Goal: Task Accomplishment & Management: Manage account settings

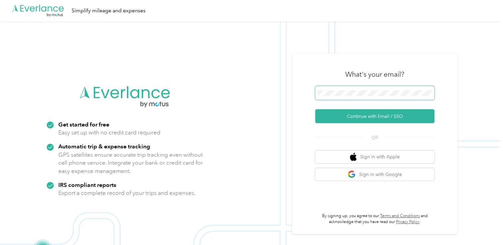
click at [355, 87] on span at bounding box center [374, 93] width 119 height 14
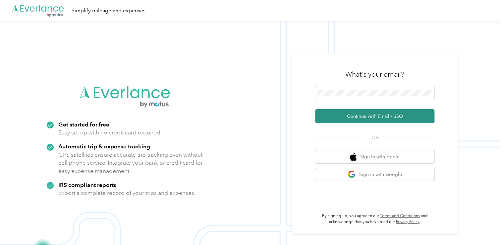
click at [377, 117] on button "Continue with Email / SSO" at bounding box center [374, 116] width 119 height 14
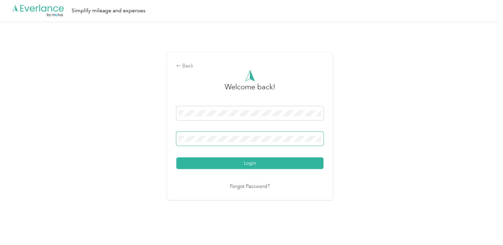
click at [176, 157] on button "Login" at bounding box center [249, 163] width 147 height 12
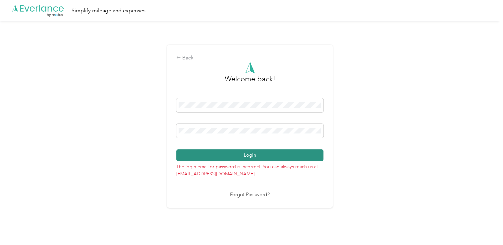
click at [251, 157] on button "Login" at bounding box center [249, 155] width 147 height 12
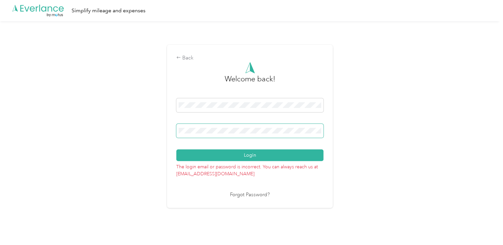
click at [176, 149] on button "Login" at bounding box center [249, 155] width 147 height 12
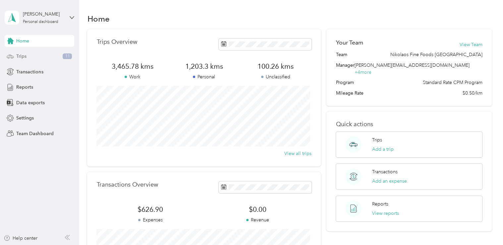
click at [26, 56] on span "Trips" at bounding box center [21, 56] width 10 height 7
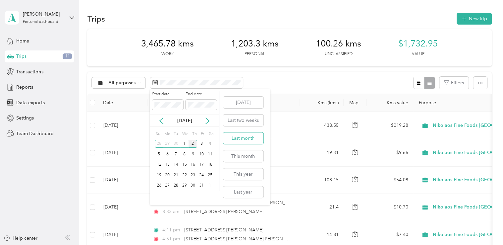
click at [243, 138] on button "Last month" at bounding box center [243, 138] width 40 height 12
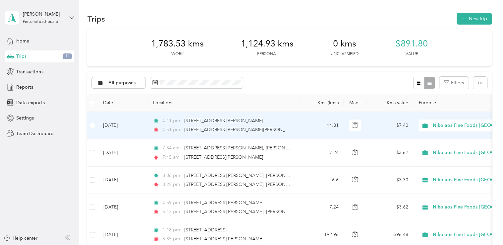
click at [373, 130] on td "$7.40" at bounding box center [390, 125] width 46 height 27
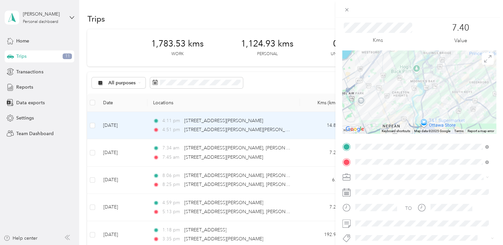
scroll to position [33, 0]
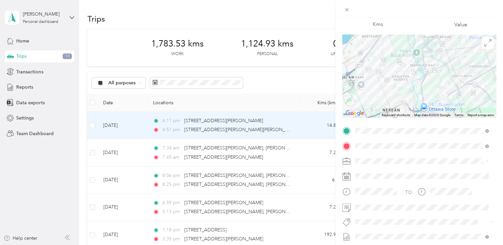
click at [230, 153] on div "Trip details Save This trip cannot be edited because it is either under review,…" at bounding box center [251, 122] width 503 height 245
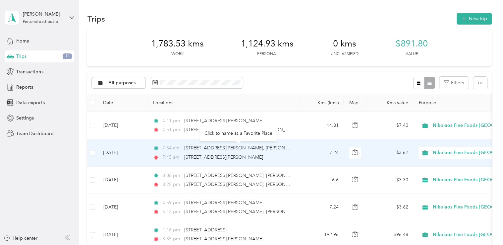
click at [231, 150] on div "3605 Paul Anka Dr, Hunt Club-Ottawa Airport, Ottawa, ON" at bounding box center [238, 147] width 108 height 7
drag, startPoint x: 304, startPoint y: 158, endPoint x: 279, endPoint y: 158, distance: 25.2
click at [263, 158] on span "1315 Prince of Wales Dr, Courtland Park, Ottawa, ON" at bounding box center [223, 157] width 79 height 6
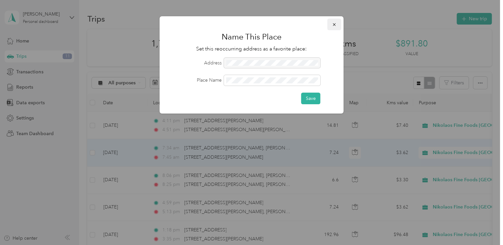
click at [332, 26] on icon "button" at bounding box center [334, 24] width 5 height 5
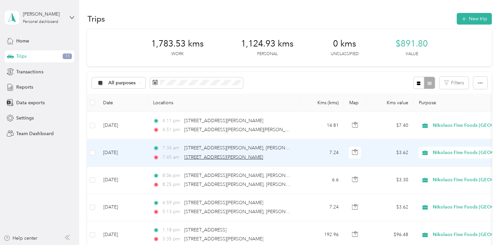
drag, startPoint x: 294, startPoint y: 151, endPoint x: 284, endPoint y: 159, distance: 13.0
click at [263, 159] on span "1315 Prince of Wales Dr, Courtland Park, Ottawa, ON" at bounding box center [223, 157] width 79 height 6
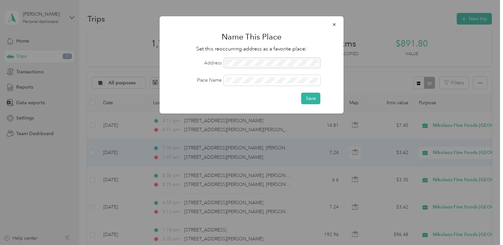
click at [450, 151] on div at bounding box center [251, 122] width 503 height 245
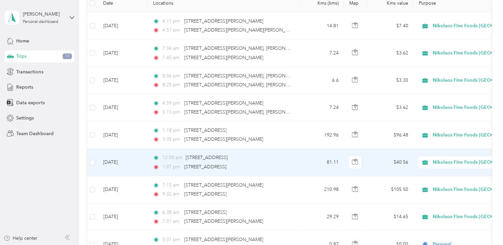
scroll to position [66, 0]
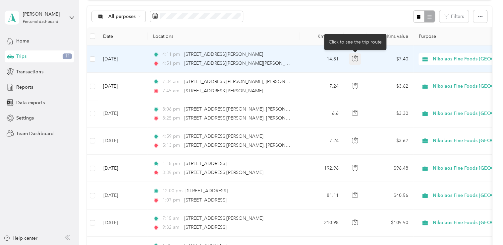
click at [355, 59] on icon "button" at bounding box center [355, 58] width 6 height 6
click at [371, 56] on td "$7.40" at bounding box center [390, 58] width 46 height 27
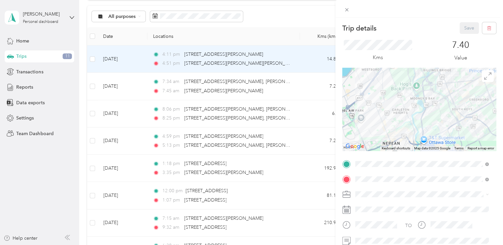
click at [310, 94] on div "Trip details Save This trip cannot be edited because it is either under review,…" at bounding box center [251, 122] width 503 height 245
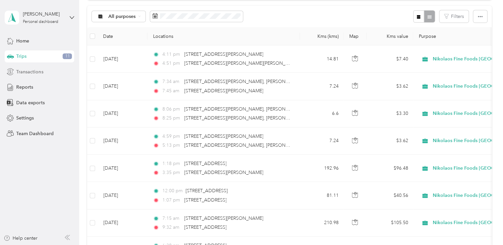
click at [43, 74] on div "Transactions" at bounding box center [40, 72] width 70 height 12
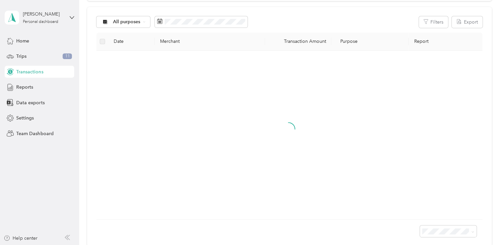
scroll to position [36, 0]
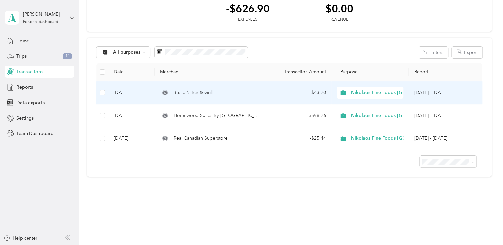
click at [196, 93] on span "Buster's Bar & Grill" at bounding box center [192, 92] width 39 height 7
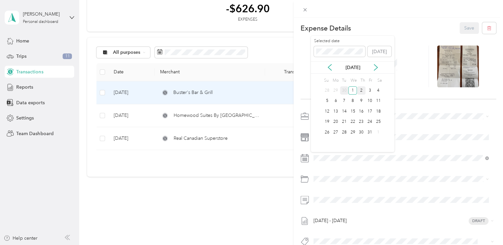
click at [344, 87] on div "30" at bounding box center [344, 90] width 9 height 8
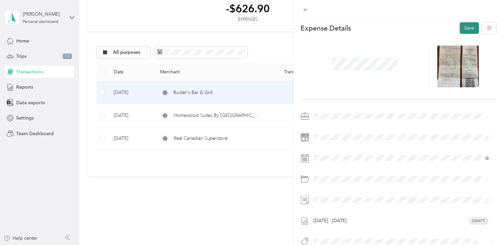
click at [466, 26] on button "Save" at bounding box center [469, 28] width 19 height 12
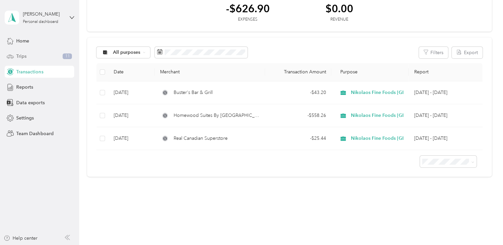
click at [46, 56] on div "Trips 11" at bounding box center [40, 56] width 70 height 12
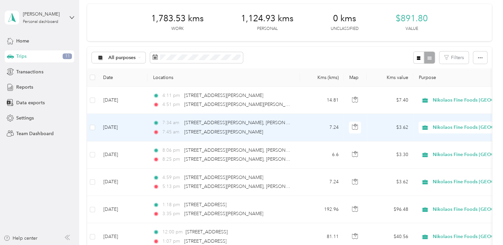
scroll to position [99, 0]
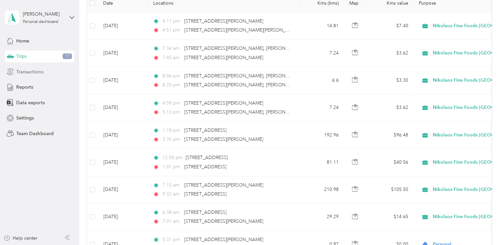
click at [37, 73] on span "Transactions" at bounding box center [29, 71] width 27 height 7
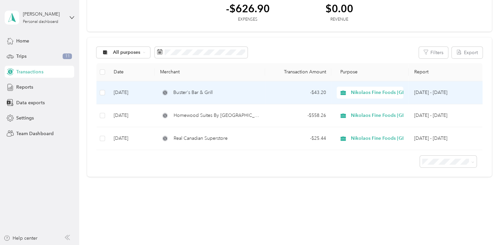
scroll to position [35, 0]
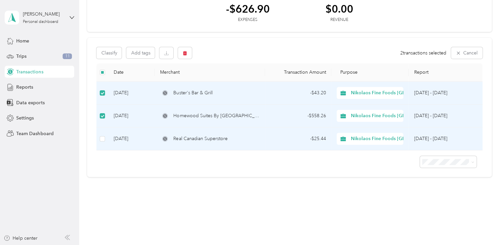
click at [105, 137] on td at bounding box center [102, 138] width 12 height 23
click at [23, 57] on span "Trips" at bounding box center [21, 56] width 10 height 7
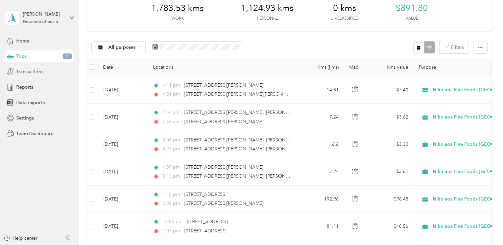
click at [31, 71] on span "Transactions" at bounding box center [29, 71] width 27 height 7
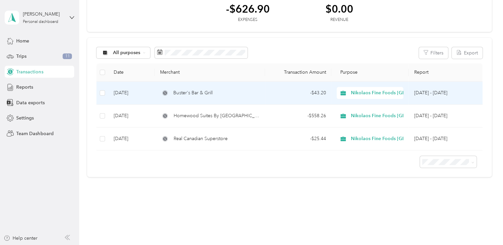
click at [200, 97] on td "Buster's Bar & Grill" at bounding box center [210, 93] width 110 height 23
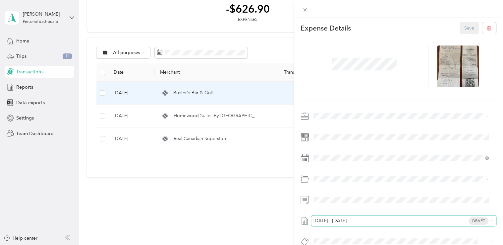
click at [342, 223] on div "Oct 1 - 31, 2025 Draft" at bounding box center [403, 220] width 185 height 11
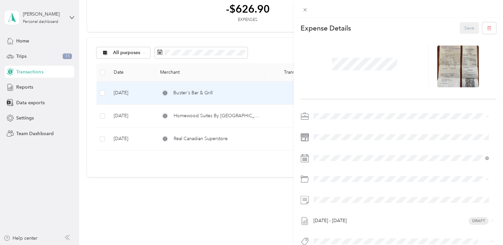
click at [342, 209] on span "Sep 1 - 30, 2025" at bounding box center [329, 208] width 33 height 7
click at [467, 26] on button "Save" at bounding box center [469, 28] width 19 height 12
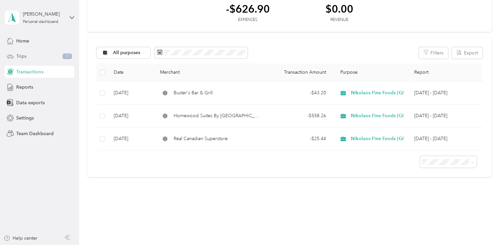
click at [22, 55] on span "Trips" at bounding box center [21, 56] width 10 height 7
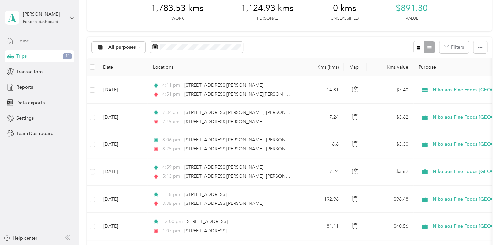
click at [19, 41] on span "Home" at bounding box center [22, 40] width 13 height 7
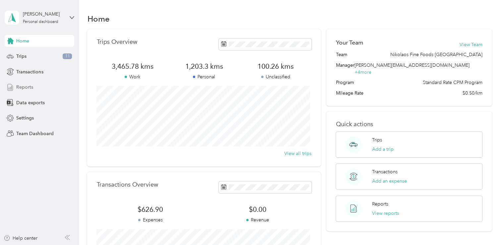
click at [29, 88] on span "Reports" at bounding box center [24, 87] width 17 height 7
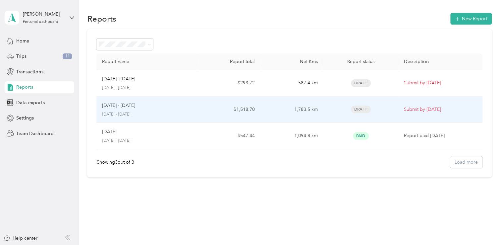
click at [129, 110] on div "Sep 1 - 30, 2025 September 1 - 30, 2025" at bounding box center [147, 110] width 90 height 16
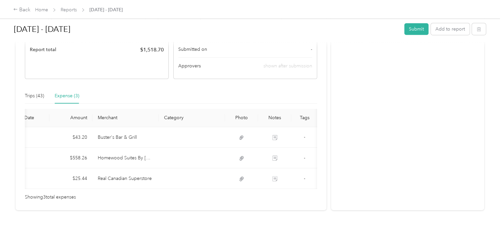
scroll to position [0, 33]
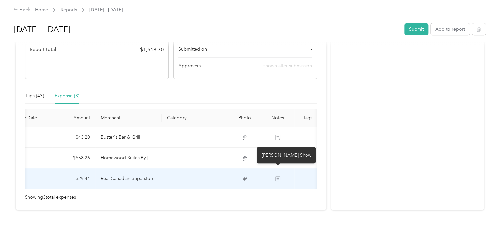
drag, startPoint x: 275, startPoint y: 168, endPoint x: 268, endPoint y: 154, distance: 15.3
click at [268, 154] on div "Flanagan Show" at bounding box center [286, 155] width 59 height 16
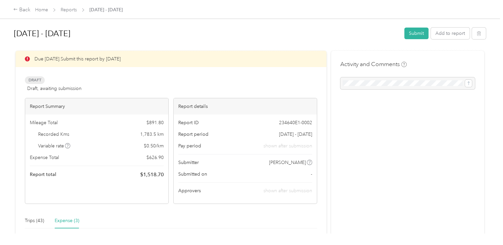
scroll to position [0, 0]
click at [417, 31] on button "Submit" at bounding box center [416, 34] width 24 height 12
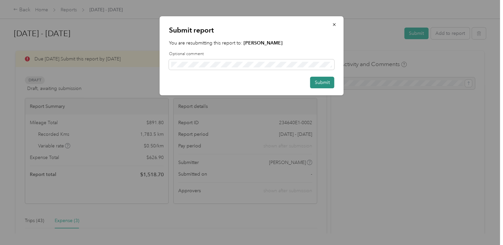
click at [322, 82] on button "Submit" at bounding box center [322, 83] width 24 height 12
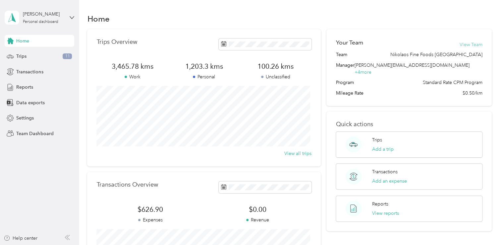
click at [469, 44] on button "View Team" at bounding box center [471, 44] width 23 height 7
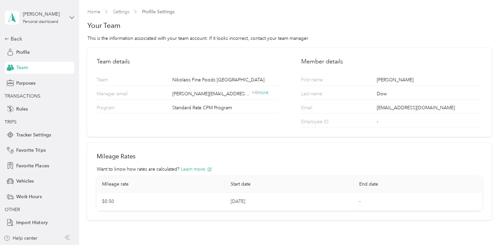
click at [71, 17] on icon at bounding box center [72, 17] width 5 height 5
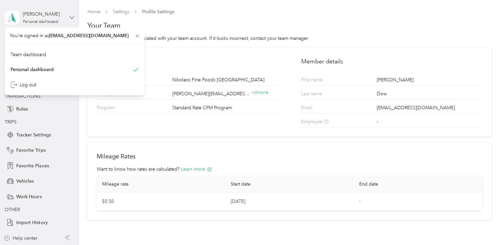
click at [71, 17] on icon at bounding box center [72, 17] width 5 height 5
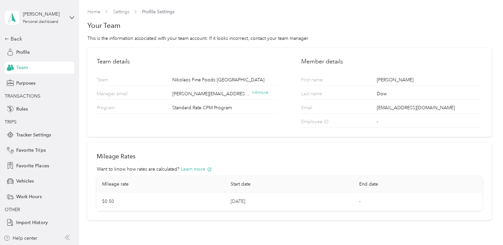
click at [26, 67] on span "Team" at bounding box center [22, 67] width 12 height 7
click at [27, 84] on span "Purposes" at bounding box center [25, 83] width 19 height 7
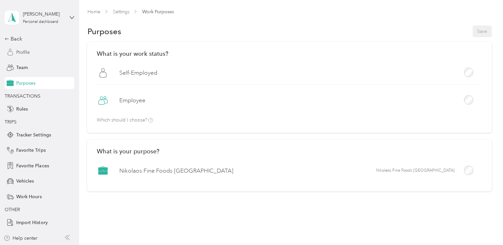
click at [13, 52] on icon at bounding box center [10, 51] width 7 height 7
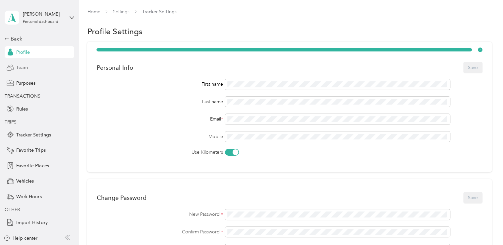
click at [17, 66] on span "Team" at bounding box center [22, 67] width 12 height 7
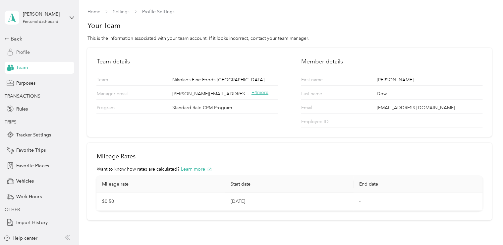
click at [259, 93] on span "+ 4 more" at bounding box center [260, 92] width 17 height 6
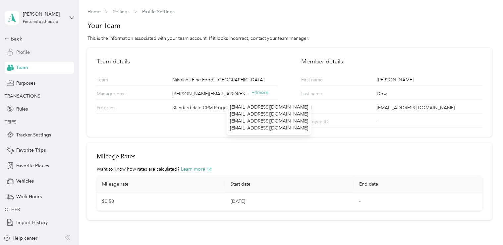
click at [255, 121] on span "[EMAIL_ADDRESS][DOMAIN_NAME]" at bounding box center [269, 120] width 78 height 7
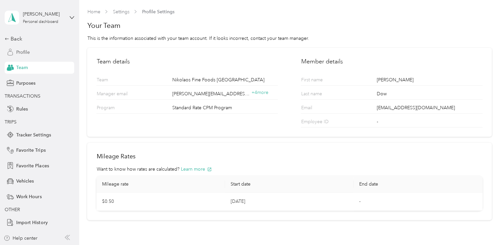
scroll to position [21, 0]
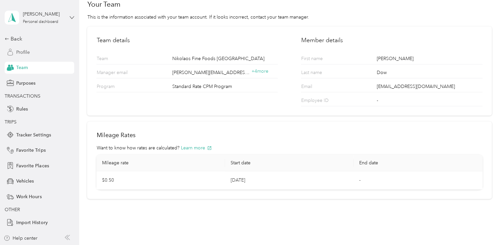
click at [72, 17] on icon at bounding box center [72, 17] width 5 height 5
click at [32, 55] on div "Team dashboard" at bounding box center [75, 55] width 130 height 12
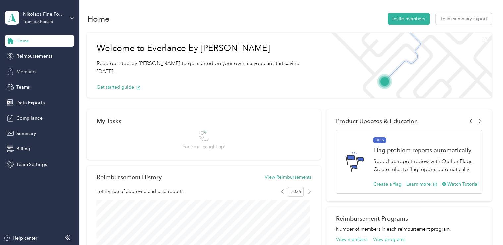
click at [21, 72] on span "Members" at bounding box center [26, 71] width 20 height 7
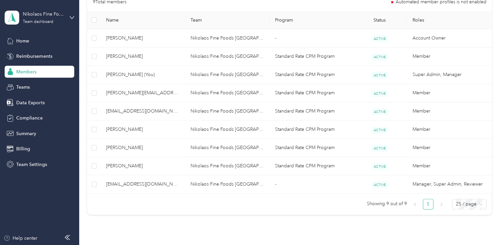
scroll to position [166, 0]
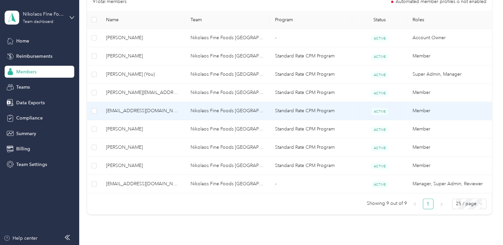
click at [135, 110] on span "[EMAIL_ADDRESS][DOMAIN_NAME]" at bounding box center [143, 110] width 74 height 7
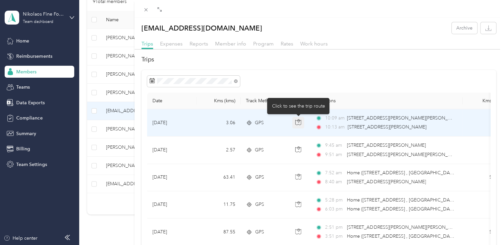
click at [297, 123] on icon "button" at bounding box center [298, 122] width 6 height 6
click at [299, 124] on icon "button" at bounding box center [299, 122] width 6 height 5
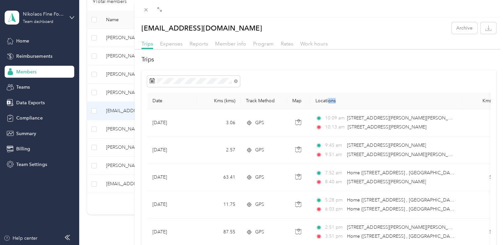
drag, startPoint x: 453, startPoint y: 102, endPoint x: 328, endPoint y: 101, distance: 124.3
click at [328, 101] on th "Locations" at bounding box center [386, 100] width 152 height 17
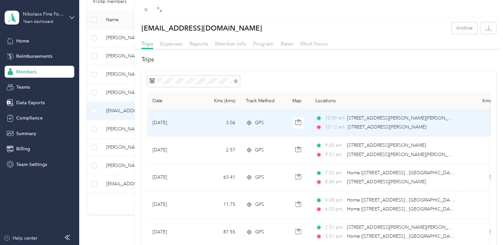
click at [407, 124] on span "[STREET_ADDRESS][PERSON_NAME]" at bounding box center [387, 127] width 79 height 6
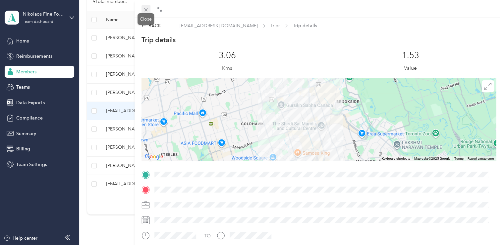
click at [145, 12] on icon at bounding box center [146, 10] width 6 height 6
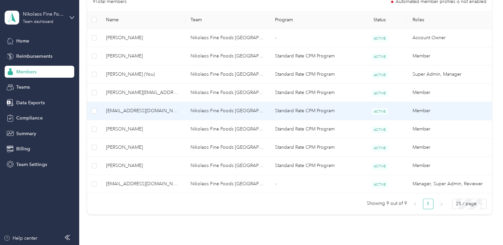
click at [221, 114] on td "Nikolaos Fine Foods [GEOGRAPHIC_DATA]" at bounding box center [227, 111] width 85 height 18
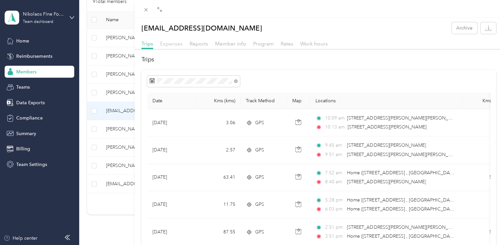
click at [174, 44] on span "Expenses" at bounding box center [171, 43] width 23 height 6
